Goal: Entertainment & Leisure: Browse casually

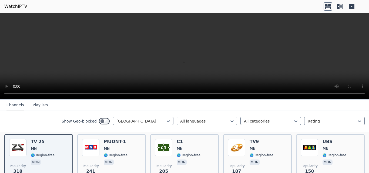
scroll to position [54, 0]
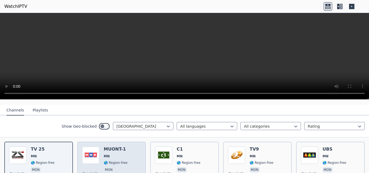
click at [104, 148] on div "MUONT-1 MN 🌎 Region-free mon" at bounding box center [116, 166] width 24 height 39
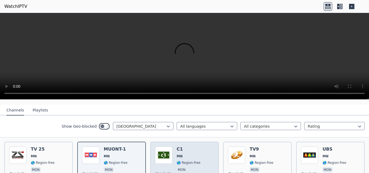
click at [183, 161] on span "🌎 Region-free" at bounding box center [189, 163] width 24 height 4
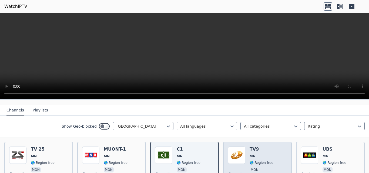
click at [258, 154] on span "MN" at bounding box center [262, 156] width 24 height 4
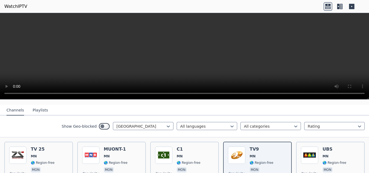
scroll to position [81, 0]
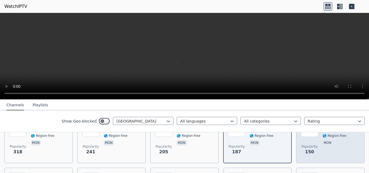
click at [316, 144] on div "Popularity 150 UBS [GEOGRAPHIC_DATA] 🌎 Region-free mon" at bounding box center [330, 139] width 59 height 39
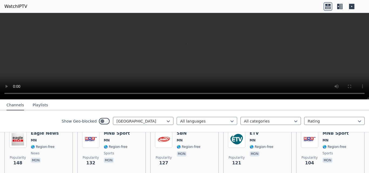
scroll to position [135, 0]
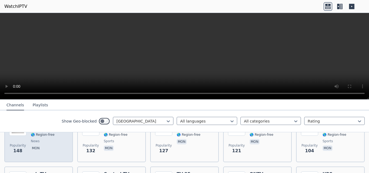
click at [47, 139] on span "news" at bounding box center [45, 141] width 28 height 4
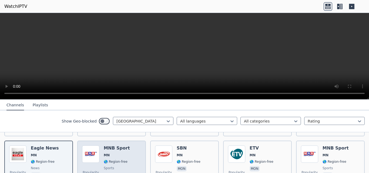
click at [105, 146] on h6 "MNB Sport" at bounding box center [117, 148] width 26 height 5
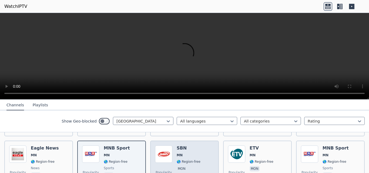
click at [186, 153] on span "MN" at bounding box center [189, 155] width 24 height 4
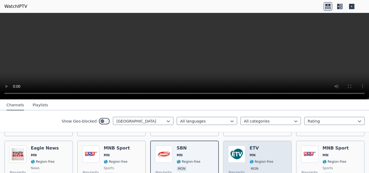
click at [276, 160] on div "Popularity 121 ETV [GEOGRAPHIC_DATA] 🌎 Region-free mon" at bounding box center [257, 165] width 59 height 39
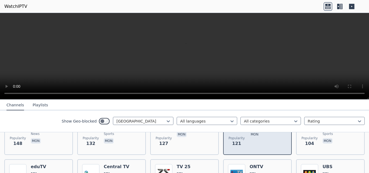
scroll to position [162, 0]
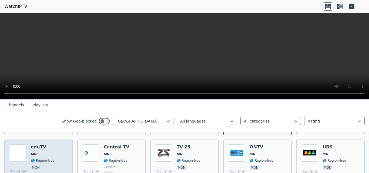
click at [53, 152] on div "Popularity 101 eduTV MN 🌎 Region-free mon" at bounding box center [38, 164] width 59 height 39
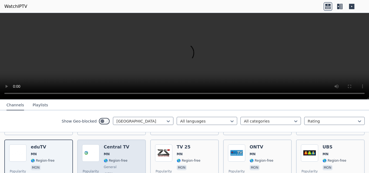
click at [127, 154] on div "Popularity 73 Central TV MN 🌎 Region-free general mon" at bounding box center [111, 164] width 59 height 39
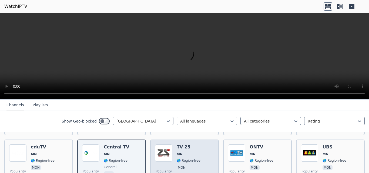
click at [190, 152] on span "MN" at bounding box center [189, 154] width 24 height 4
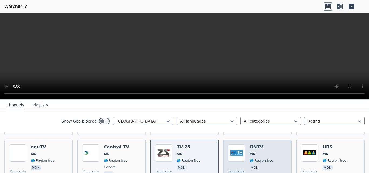
click at [243, 146] on div "Popularity 68 ONTV [GEOGRAPHIC_DATA] 🌎 Region-free mon" at bounding box center [257, 164] width 59 height 39
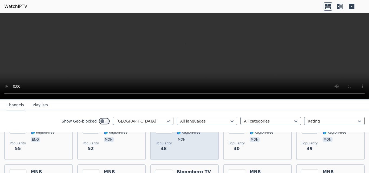
scroll to position [216, 0]
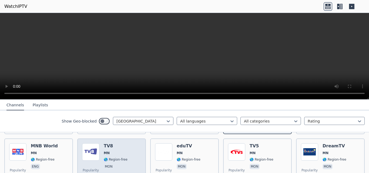
click at [130, 148] on div "Popularity 52 TV8 MN 🌎 Region-free mon" at bounding box center [111, 162] width 59 height 39
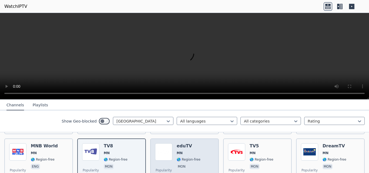
click at [177, 143] on h6 "eduTV" at bounding box center [189, 145] width 24 height 5
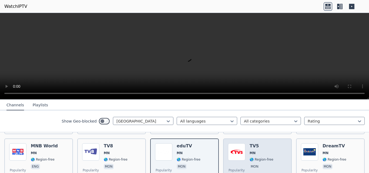
click at [275, 147] on div "Popularity 40 TV5 MN 🌎 Region-free mon" at bounding box center [257, 162] width 59 height 39
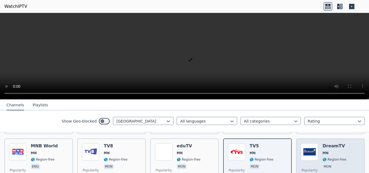
click at [314, 155] on img at bounding box center [309, 151] width 17 height 17
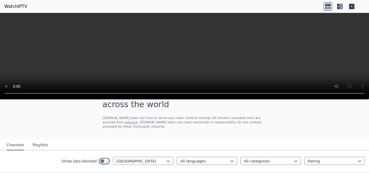
scroll to position [54, 0]
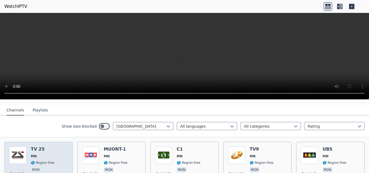
click at [59, 150] on div "Popularity 318 TV 25 MN 🌎 Region-free mon" at bounding box center [38, 166] width 59 height 39
click at [60, 150] on div "Popularity 318 TV 25 MN 🌎 Region-free mon" at bounding box center [38, 166] width 59 height 39
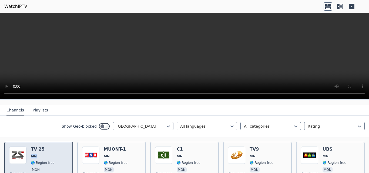
click at [60, 150] on div "Popularity 318 TV 25 MN 🌎 Region-free mon" at bounding box center [38, 166] width 59 height 39
click at [60, 151] on div "Popularity 318 TV 25 MN 🌎 Region-free mon" at bounding box center [38, 166] width 59 height 39
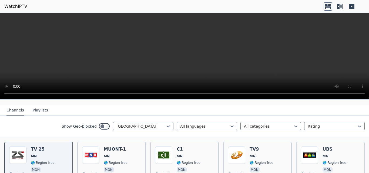
drag, startPoint x: 294, startPoint y: 22, endPoint x: 229, endPoint y: 111, distance: 110.2
click at [229, 111] on nav "Channels Playlists" at bounding box center [184, 110] width 369 height 11
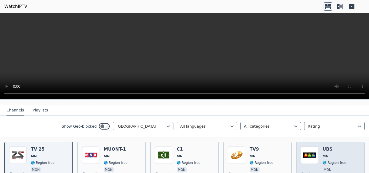
click at [323, 148] on div "UBS [GEOGRAPHIC_DATA] 🌎 Region-free mon" at bounding box center [335, 166] width 24 height 39
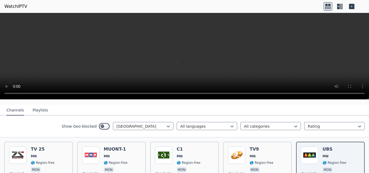
click at [273, 105] on nav "Channels Playlists" at bounding box center [184, 110] width 369 height 11
